Goal: Find specific page/section: Find specific page/section

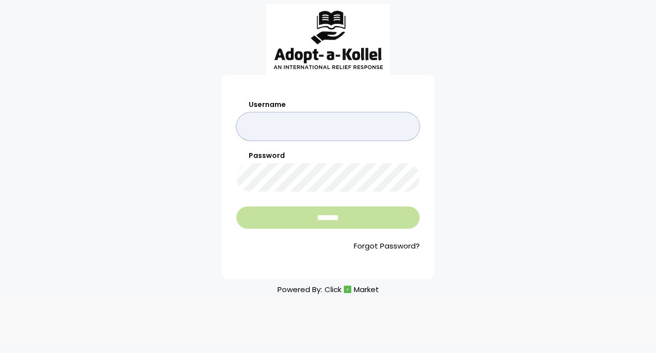
type input "*******"
click at [338, 219] on input "*******" at bounding box center [327, 218] width 183 height 22
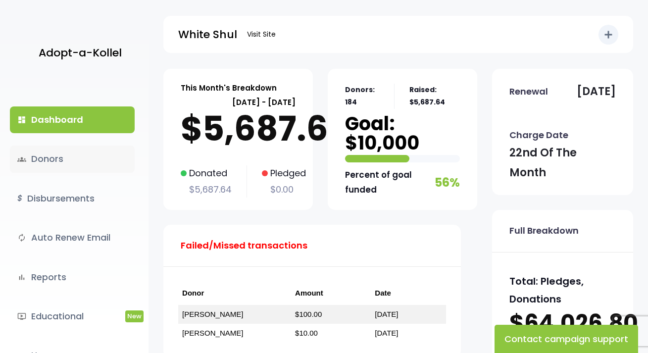
click at [56, 155] on link "groups Donors" at bounding box center [72, 159] width 125 height 27
